Goal: Find specific page/section: Find specific page/section

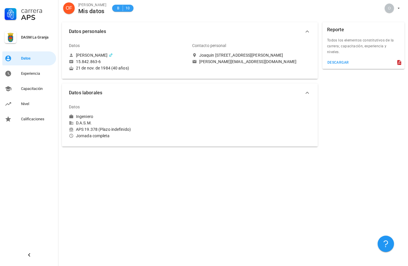
click at [118, 7] on span "B" at bounding box center [118, 8] width 5 height 6
click at [31, 90] on div "Capacitación" at bounding box center [37, 88] width 33 height 5
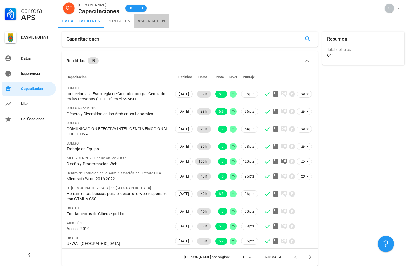
click at [146, 22] on link "asignación" at bounding box center [151, 21] width 35 height 14
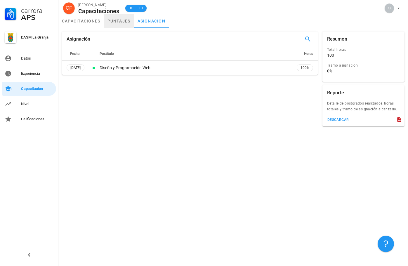
click at [109, 21] on link "puntajes" at bounding box center [119, 21] width 30 height 14
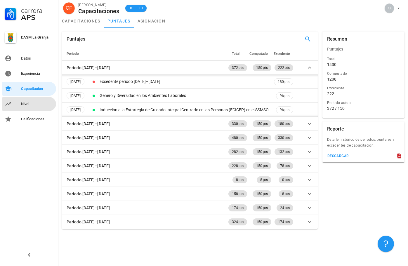
click at [28, 103] on div "Nivel" at bounding box center [37, 104] width 33 height 5
